Goal: Information Seeking & Learning: Learn about a topic

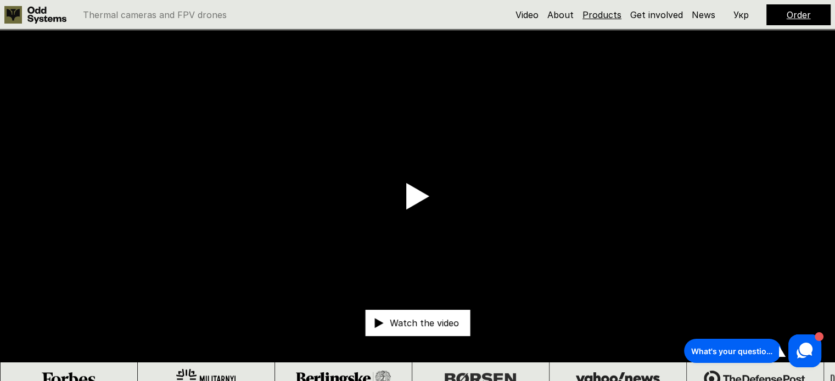
click at [608, 14] on link "Products" at bounding box center [601, 14] width 39 height 11
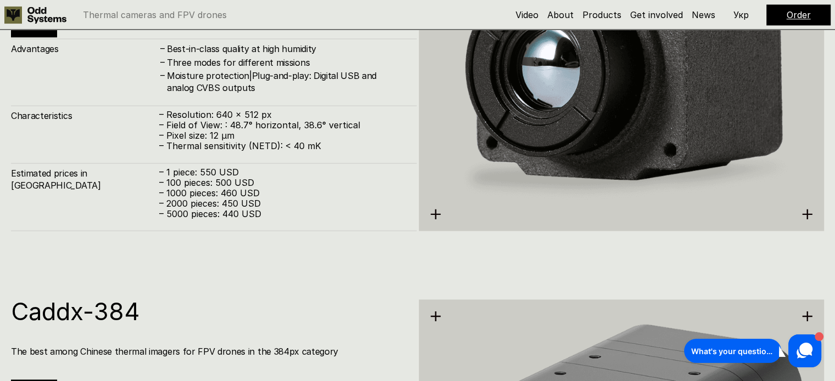
scroll to position [1656, 0]
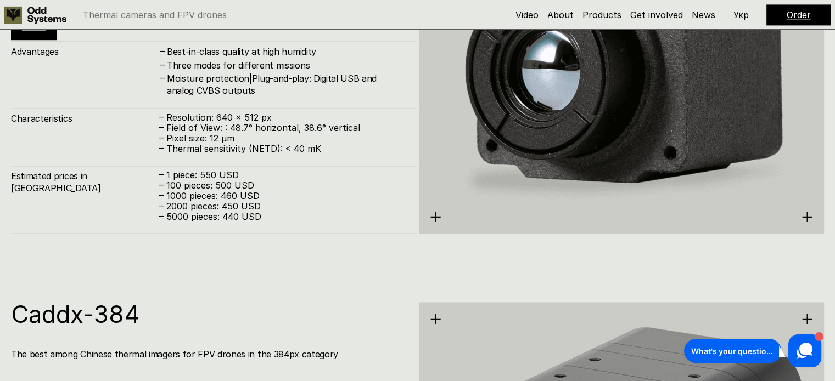
click at [204, 181] on p "– 1 piece: 550 USD" at bounding box center [282, 175] width 246 height 10
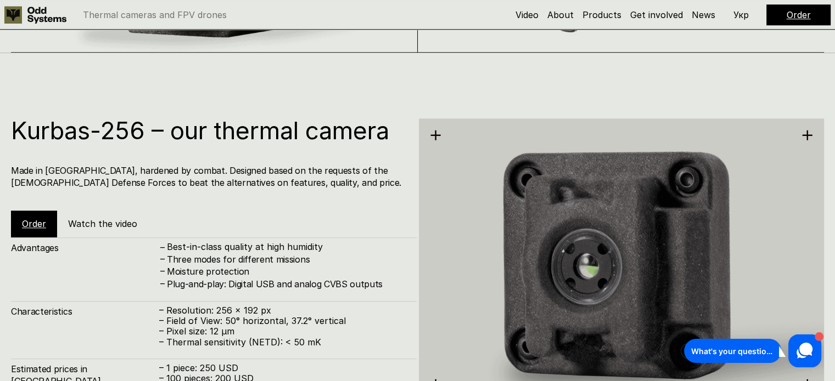
scroll to position [1161, 0]
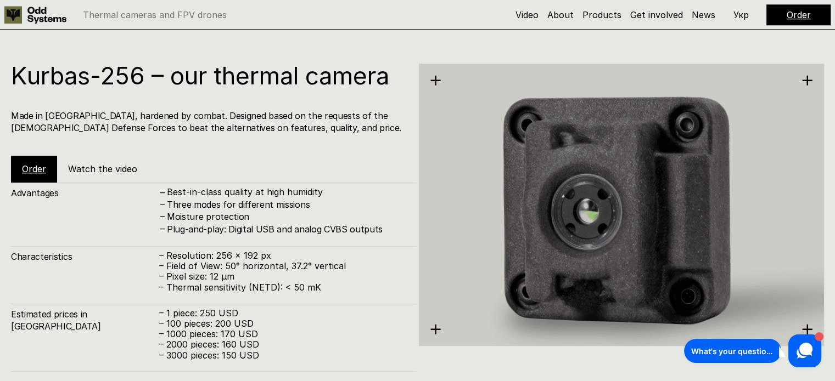
click at [212, 316] on p "– 1 piece: 250 USD" at bounding box center [282, 313] width 246 height 10
click at [220, 353] on p "– 3000 pieces: 150 USD" at bounding box center [282, 356] width 246 height 10
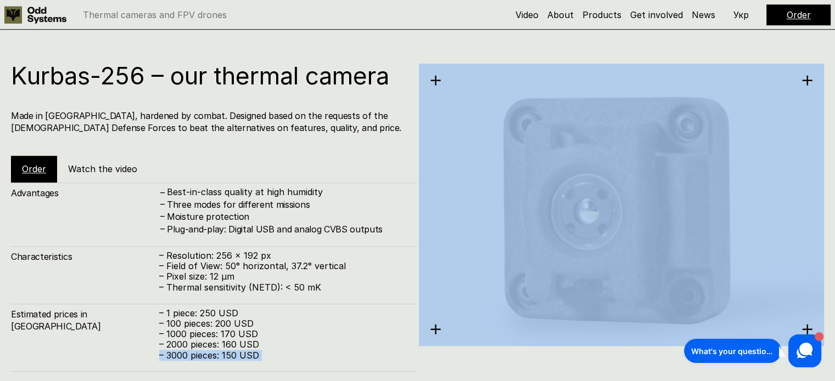
click at [220, 353] on p "– 3000 pieces: 150 USD" at bounding box center [282, 356] width 246 height 10
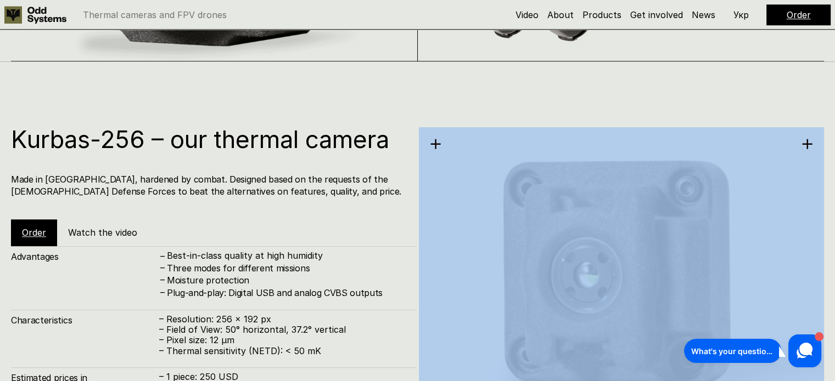
scroll to position [1208, 0]
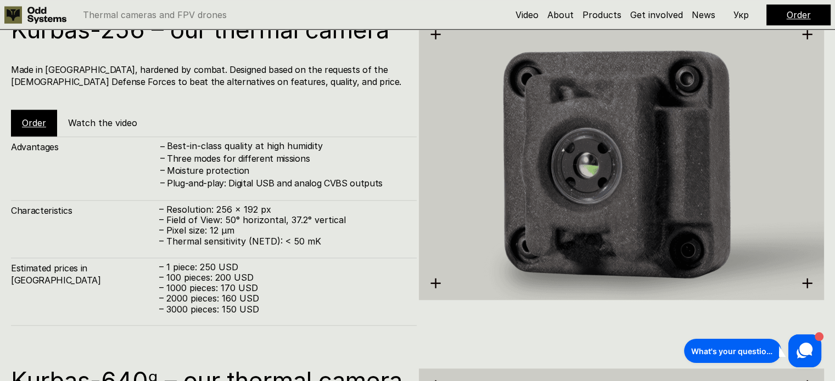
click at [112, 232] on div "Characteristics – Resolution: 256 x 192 px – Field of View: 50° horizontal, 37.…" at bounding box center [214, 223] width 406 height 47
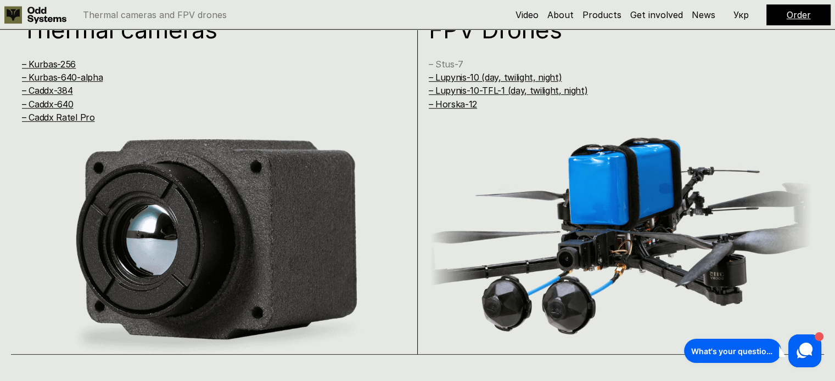
scroll to position [823, 0]
